Goal: Task Accomplishment & Management: Manage account settings

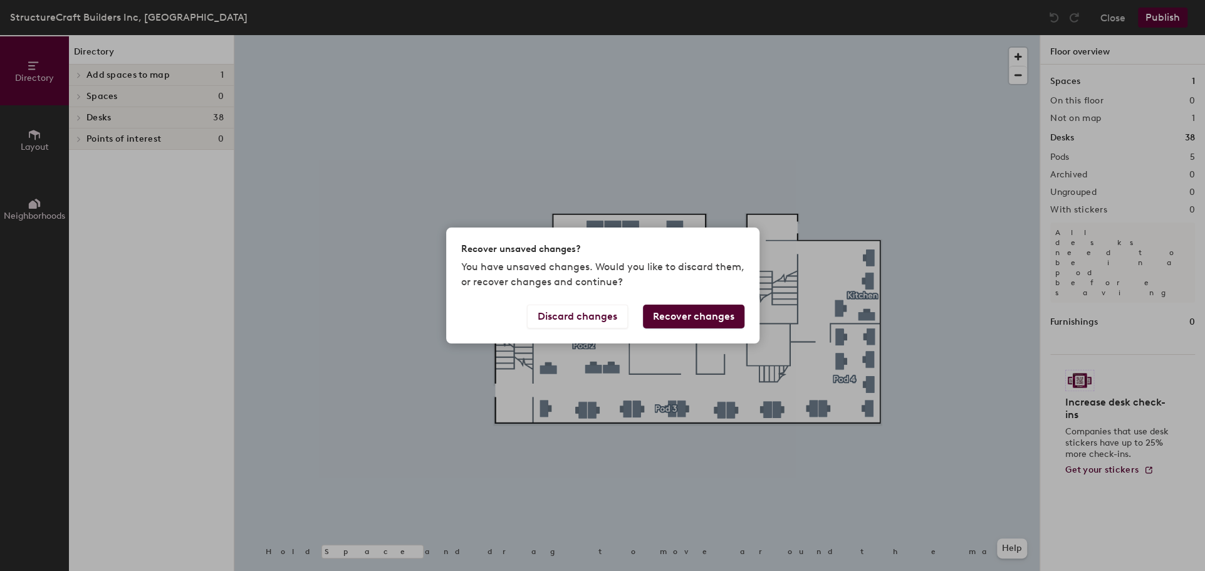
click at [695, 314] on button "Recover changes" at bounding box center [693, 316] width 101 height 24
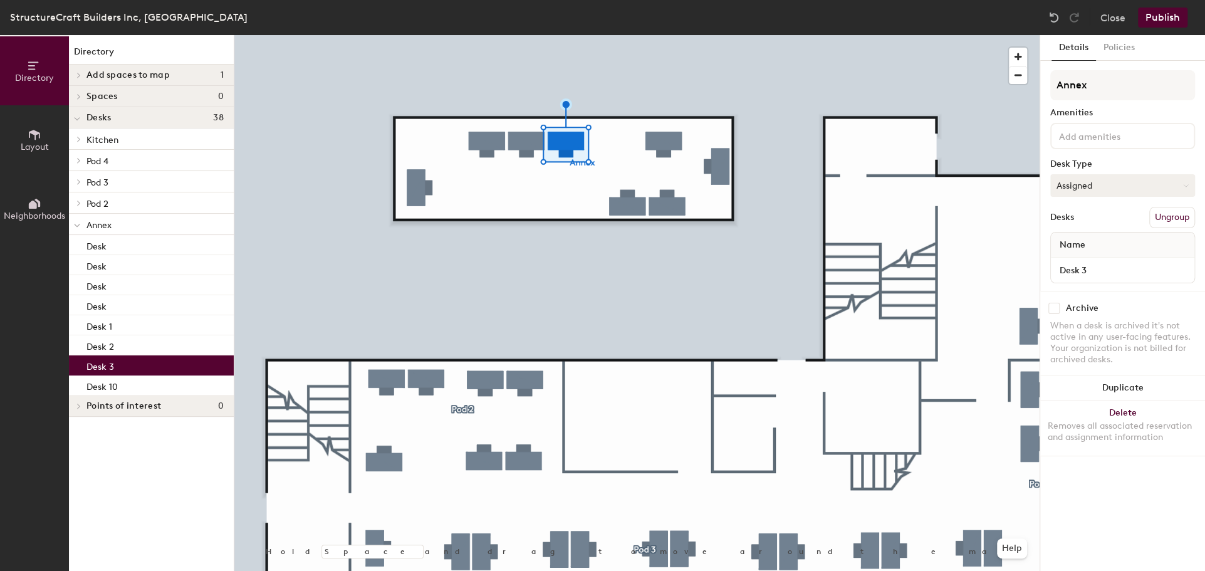
click at [1122, 189] on button "Assigned" at bounding box center [1122, 185] width 145 height 23
click at [1086, 262] on div "Hoteled" at bounding box center [1112, 261] width 125 height 19
click at [1156, 20] on button "Publish" at bounding box center [1162, 18] width 49 height 20
click at [1156, 20] on body "Skip navigation Schedule Office People Analytics Visits Deliveries Services Man…" at bounding box center [602, 285] width 1205 height 571
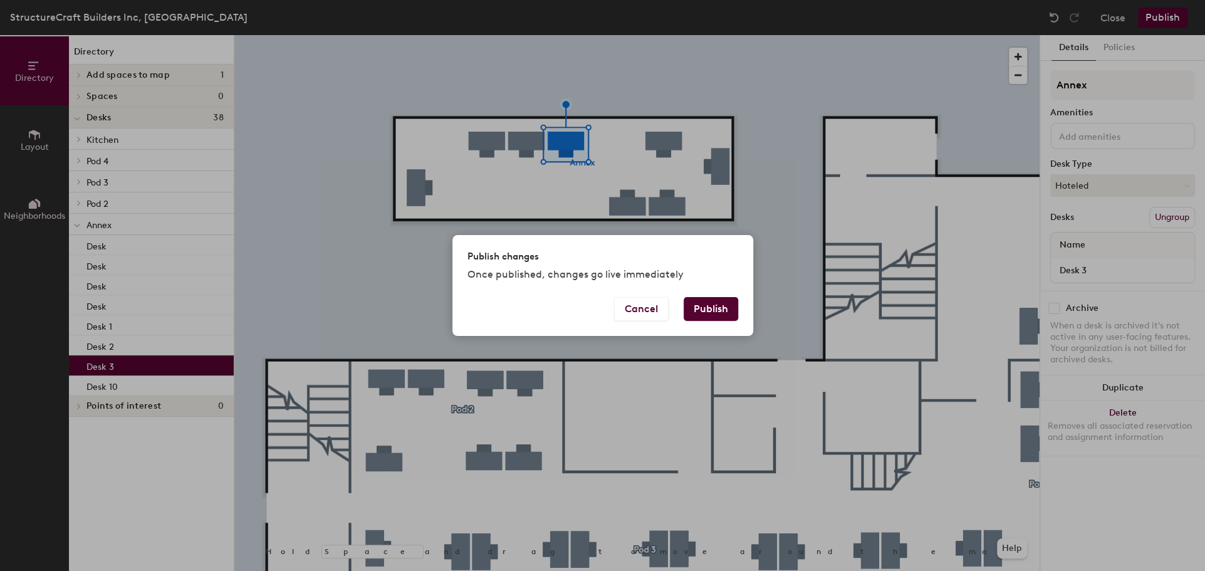
click at [720, 303] on button "Publish" at bounding box center [710, 309] width 54 height 24
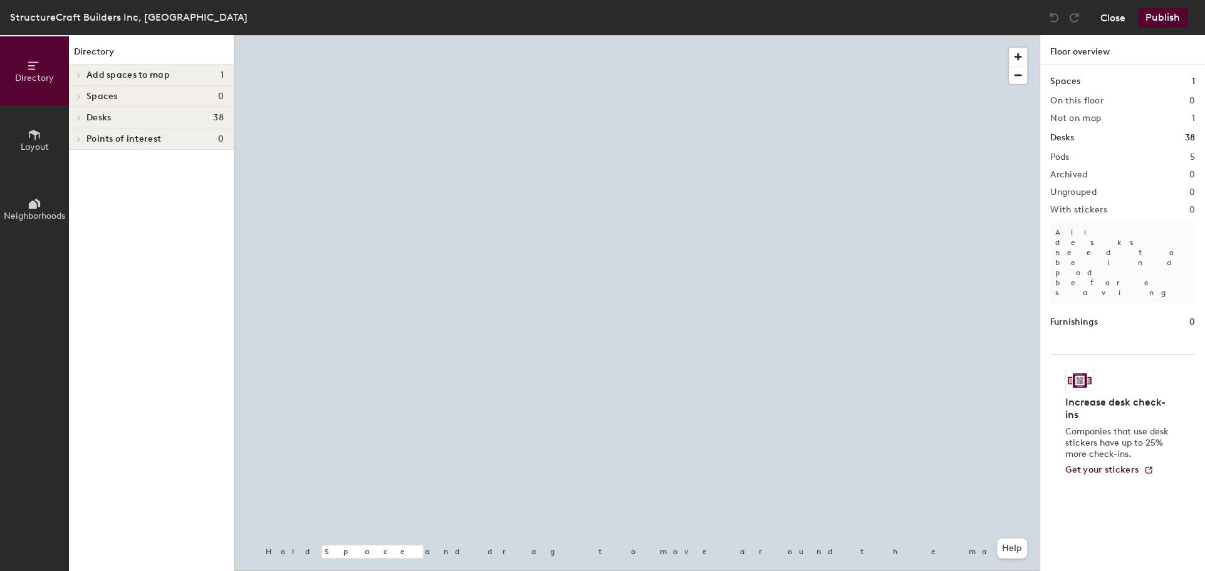
click at [1104, 20] on button "Close" at bounding box center [1112, 18] width 25 height 20
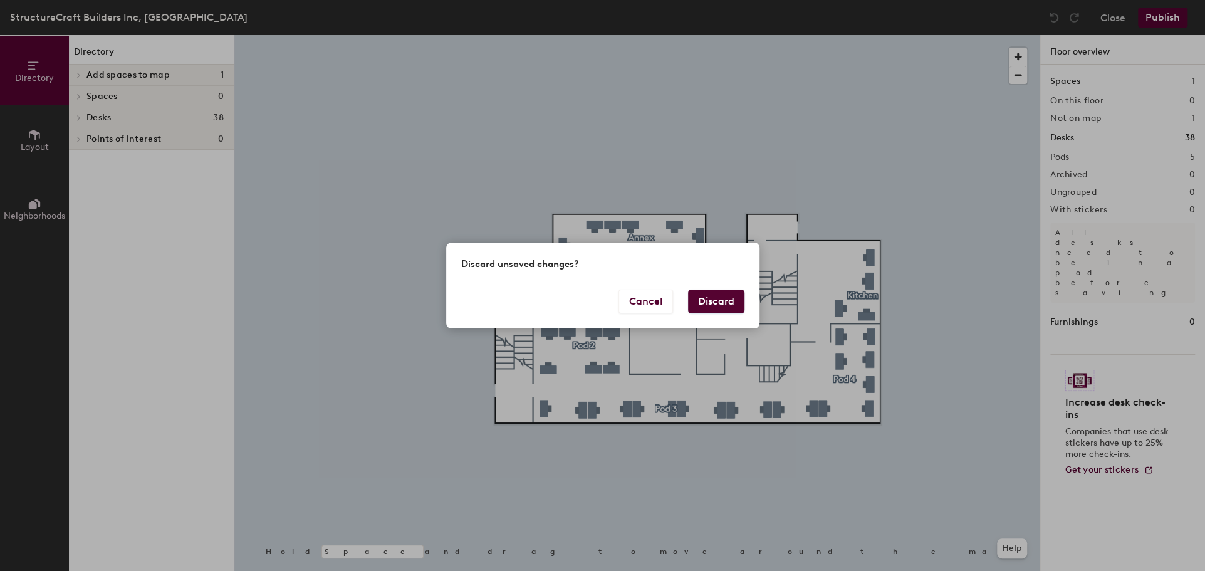
click at [698, 302] on button "Discard" at bounding box center [716, 301] width 56 height 24
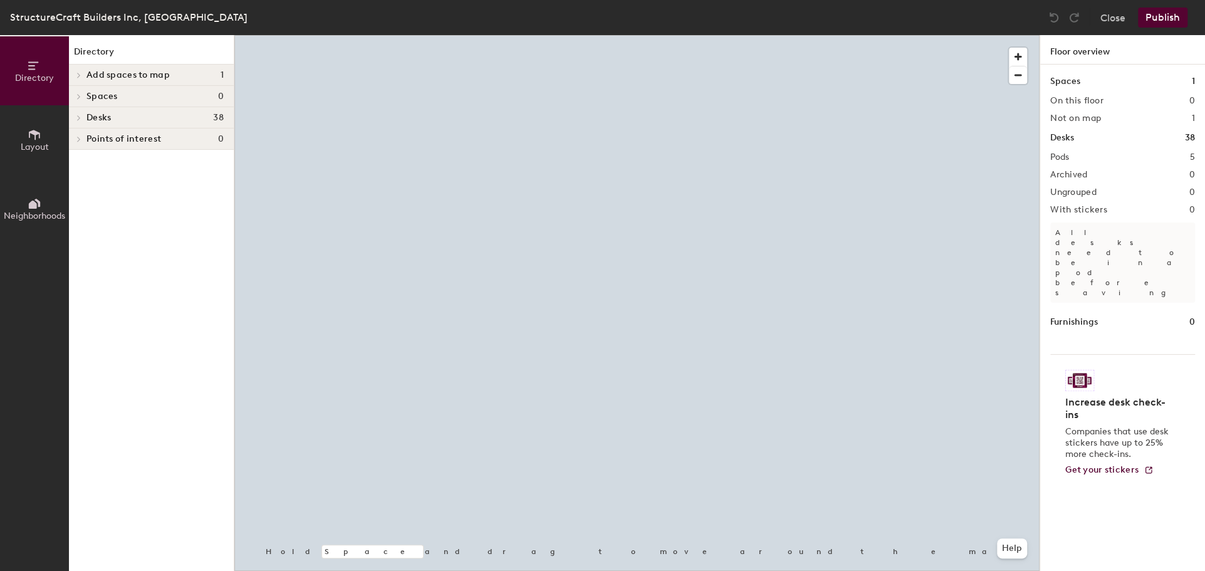
click at [834, 35] on div at bounding box center [636, 35] width 805 height 0
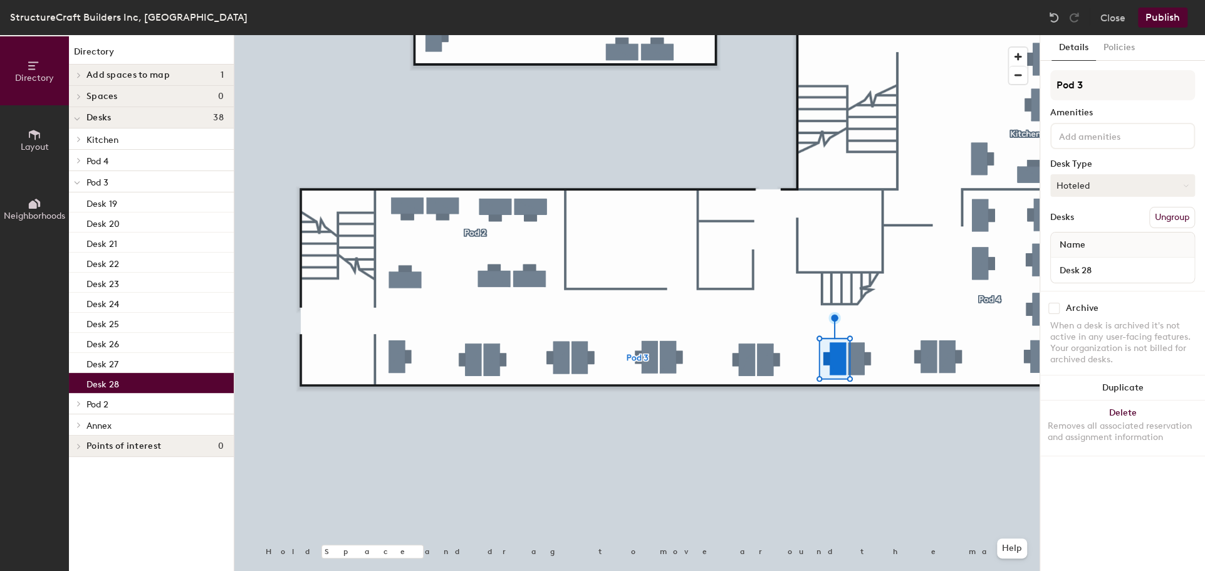
click at [1067, 180] on button "Hoteled" at bounding box center [1122, 185] width 145 height 23
click at [1067, 220] on div "Assigned" at bounding box center [1112, 224] width 125 height 19
click at [1159, 24] on button "Publish" at bounding box center [1162, 18] width 49 height 20
click at [1159, 24] on body "Skip navigation Schedule Office People Analytics Visits Deliveries Services Man…" at bounding box center [602, 285] width 1205 height 571
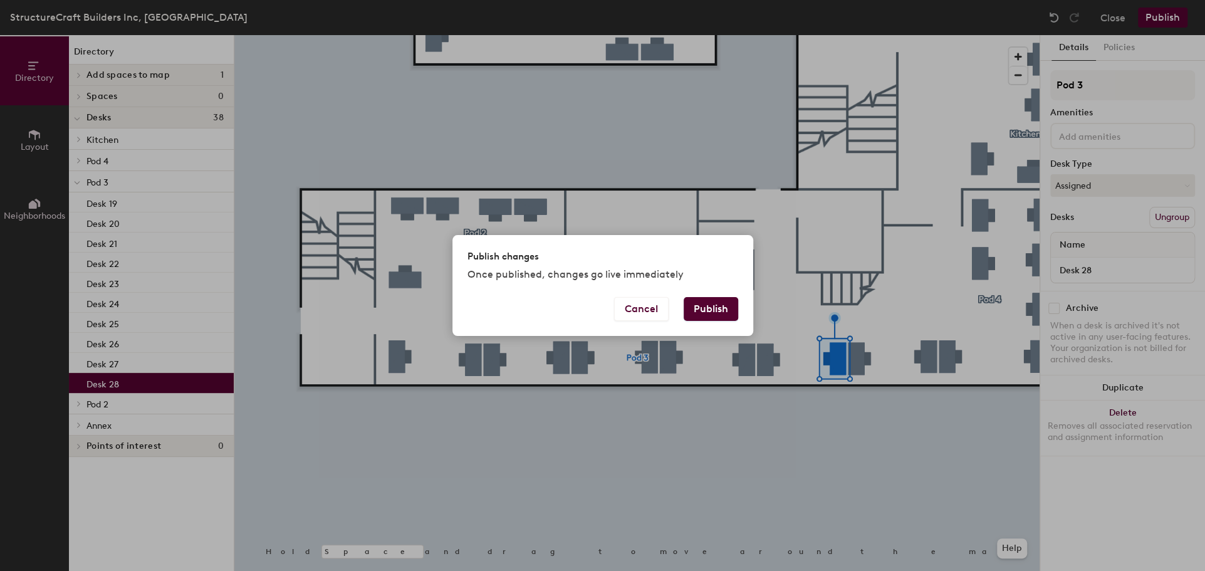
click at [707, 308] on button "Publish" at bounding box center [710, 309] width 54 height 24
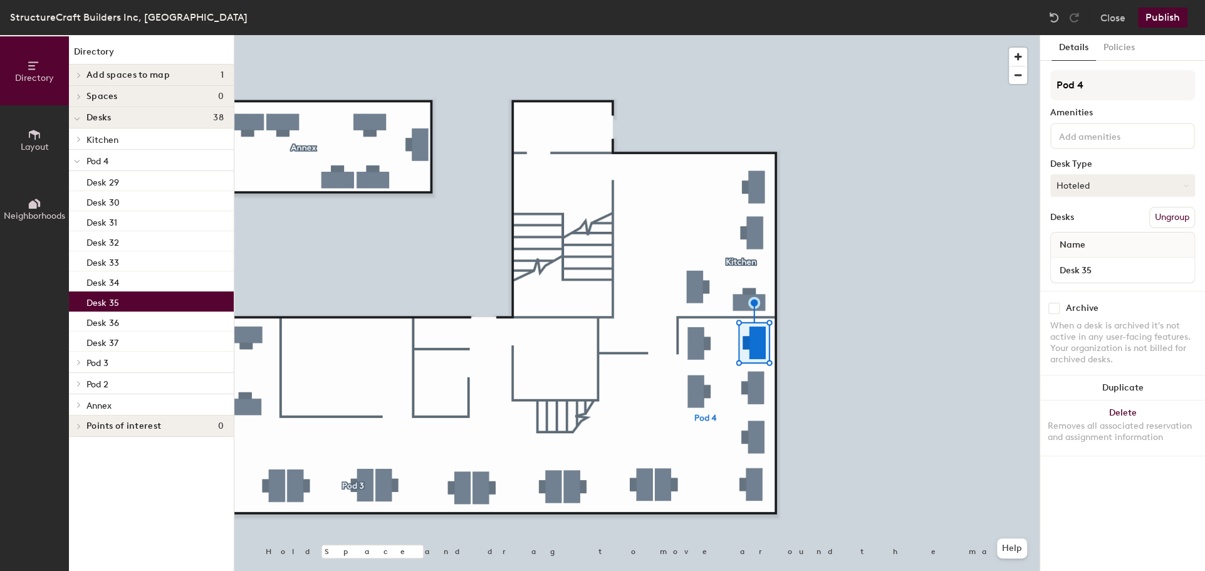
click at [1077, 181] on button "Hoteled" at bounding box center [1122, 185] width 145 height 23
click at [1081, 217] on div "Assigned" at bounding box center [1112, 224] width 125 height 19
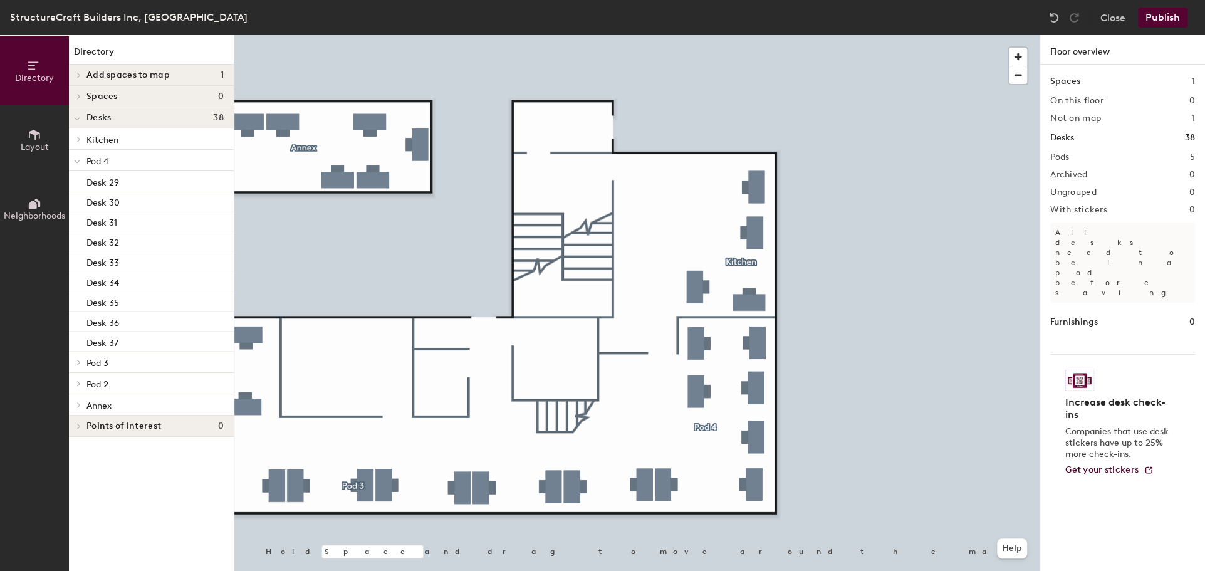
click at [1165, 20] on button "Publish" at bounding box center [1162, 18] width 49 height 20
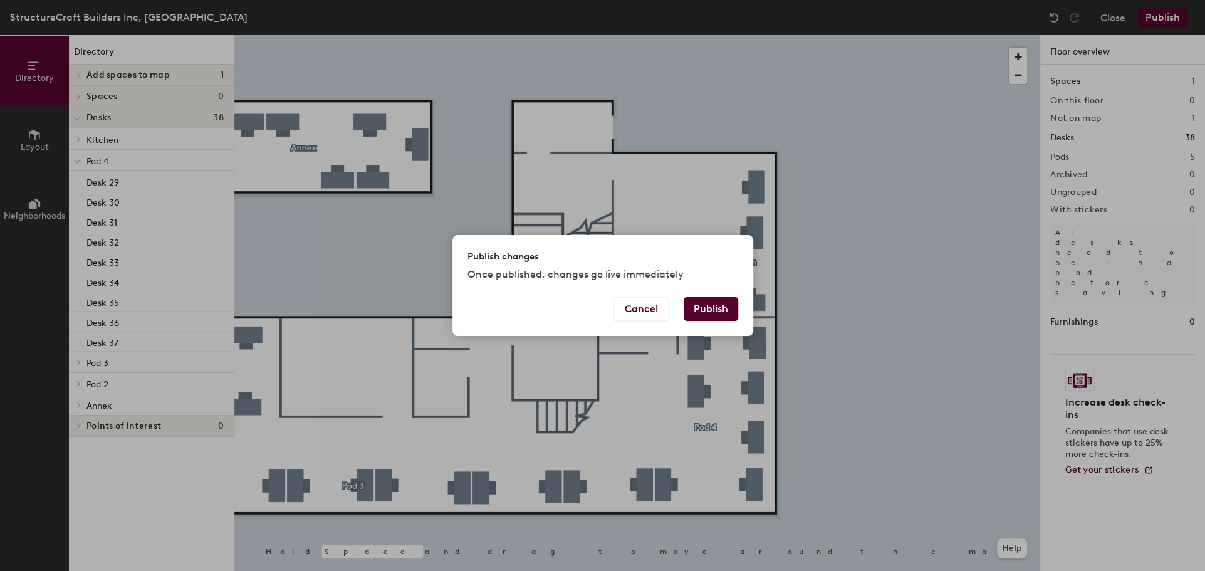
click at [709, 316] on button "Publish" at bounding box center [710, 309] width 54 height 24
